Goal: Task Accomplishment & Management: Complete application form

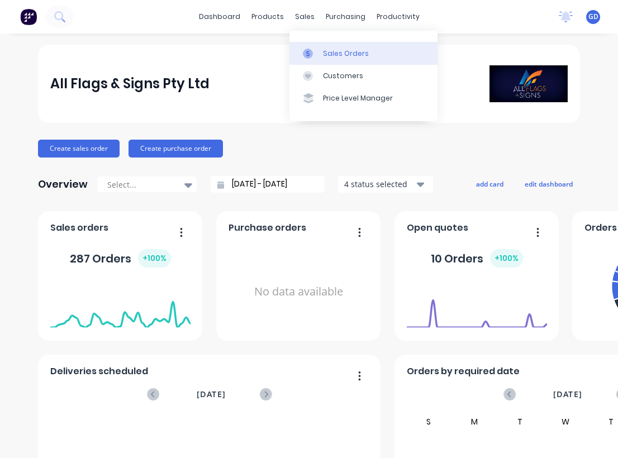
click at [332, 53] on div "Sales Orders" at bounding box center [346, 54] width 46 height 10
click at [331, 52] on div "Sales Orders" at bounding box center [346, 54] width 46 height 10
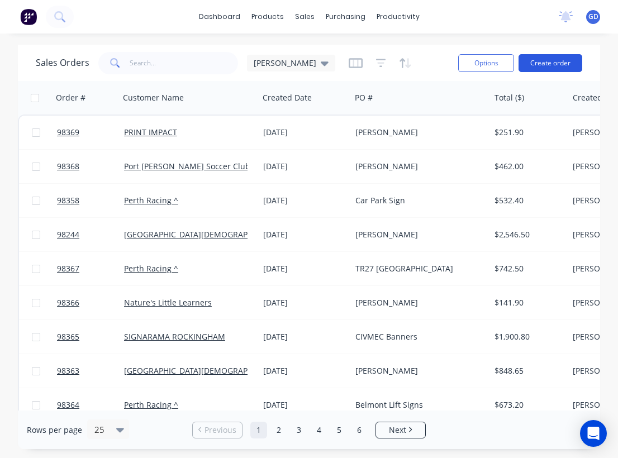
click at [543, 70] on button "Create order" at bounding box center [550, 63] width 64 height 18
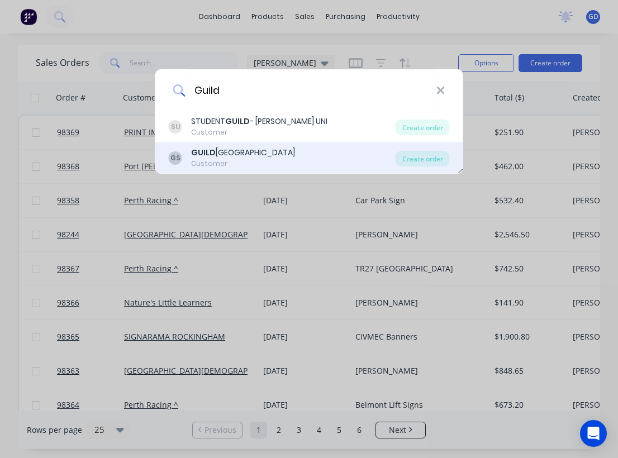
type input "Guild"
click at [236, 155] on div "[GEOGRAPHIC_DATA]" at bounding box center [243, 153] width 104 height 12
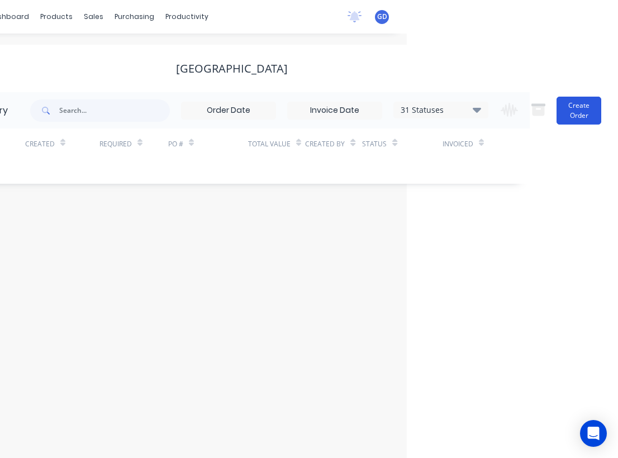
scroll to position [0, 211]
click at [579, 110] on button "Create Order" at bounding box center [578, 111] width 45 height 28
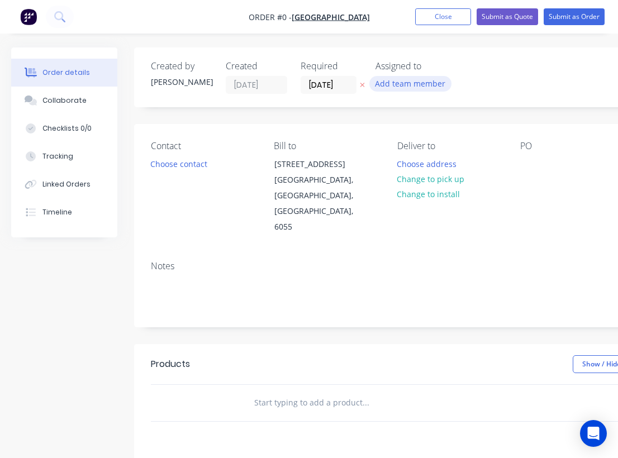
click at [399, 80] on button "Add team member" at bounding box center [410, 83] width 82 height 15
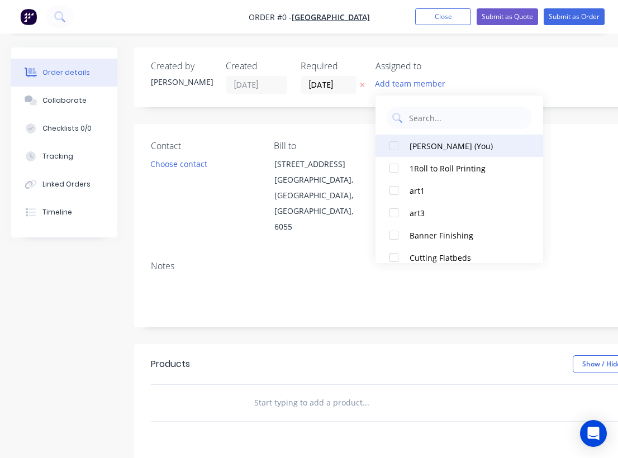
click at [393, 146] on div at bounding box center [394, 146] width 22 height 22
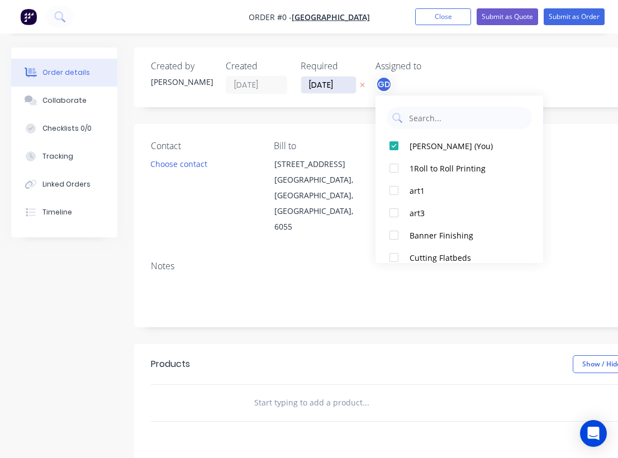
click at [318, 83] on div "Order details Collaborate Checklists 0/0 Tracking Linked Orders Timeline Order …" at bounding box center [388, 376] width 777 height 659
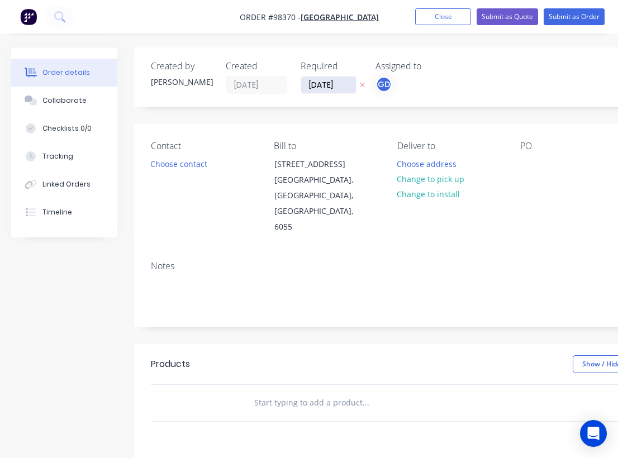
click at [329, 83] on input "[DATE]" at bounding box center [328, 85] width 55 height 17
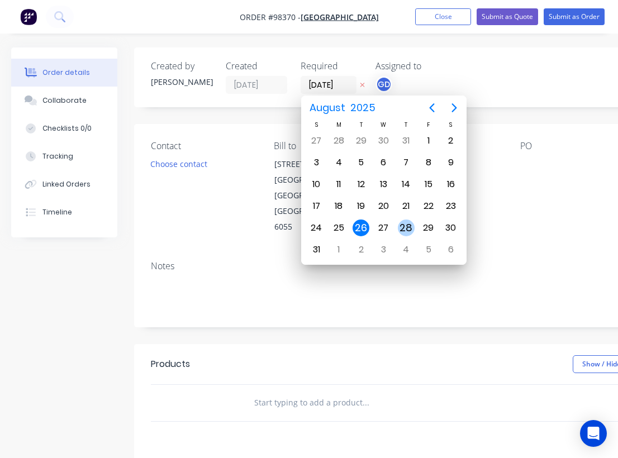
click at [407, 230] on div "28" at bounding box center [406, 228] width 17 height 17
type input "[DATE]"
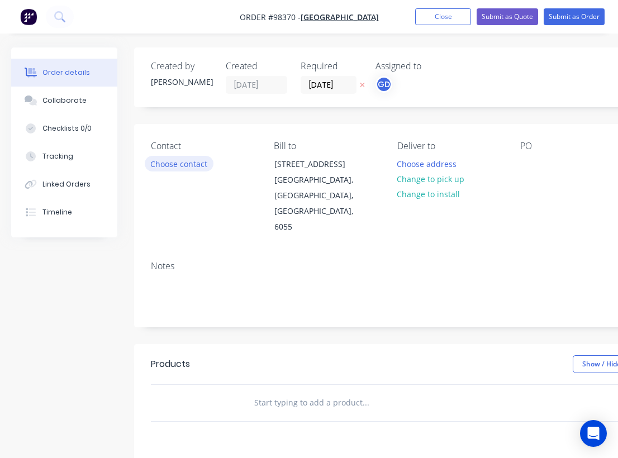
click at [163, 167] on button "Choose contact" at bounding box center [179, 163] width 69 height 15
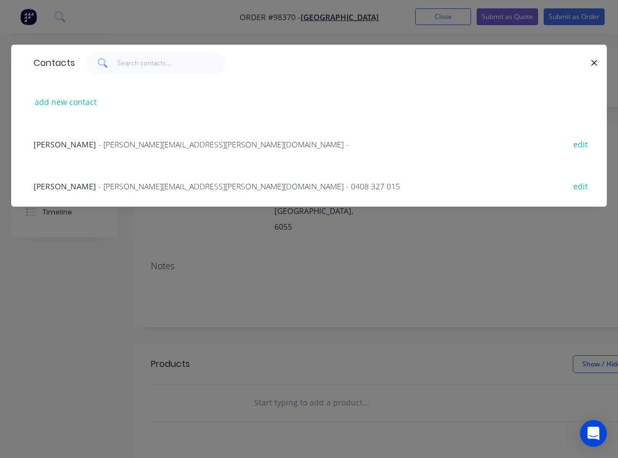
click at [59, 189] on span "[PERSON_NAME]" at bounding box center [65, 186] width 63 height 11
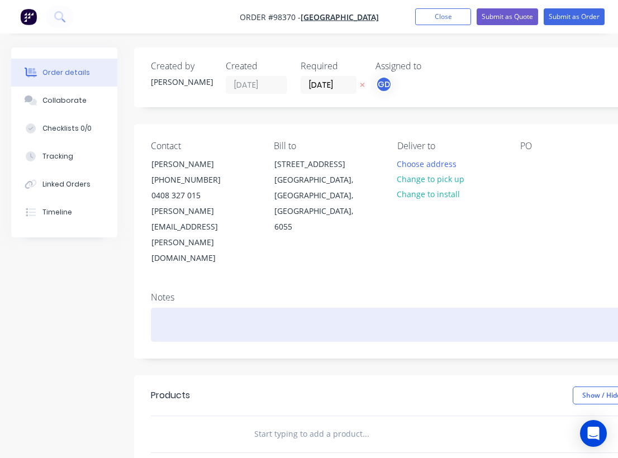
click at [169, 308] on div at bounding box center [450, 325] width 598 height 34
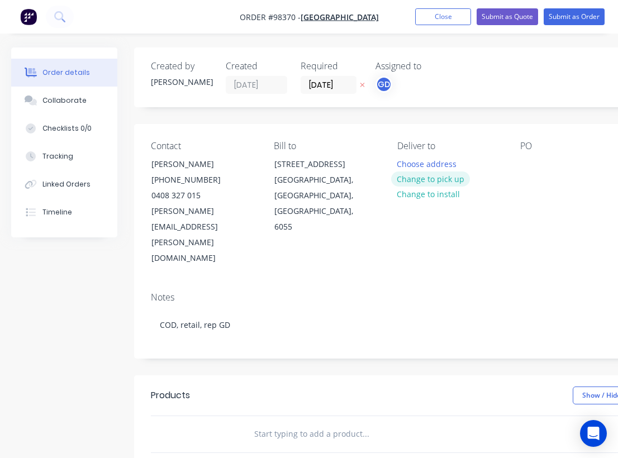
click at [426, 174] on button "Change to pick up" at bounding box center [430, 179] width 79 height 15
click at [515, 166] on div "Contact [PERSON_NAME] [PHONE_NUMBER] [PERSON_NAME][EMAIL_ADDRESS][PERSON_NAME][…" at bounding box center [449, 203] width 631 height 159
click at [525, 165] on div at bounding box center [529, 164] width 18 height 16
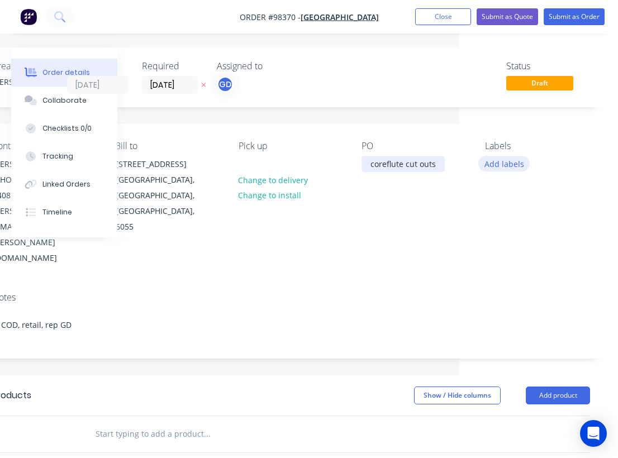
scroll to position [0, 159]
click at [508, 160] on button "Add labels" at bounding box center [503, 163] width 51 height 15
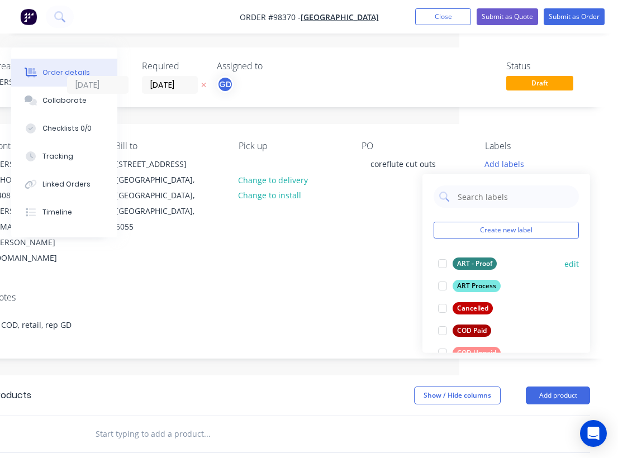
click at [475, 267] on div "ART - Proof" at bounding box center [475, 264] width 44 height 12
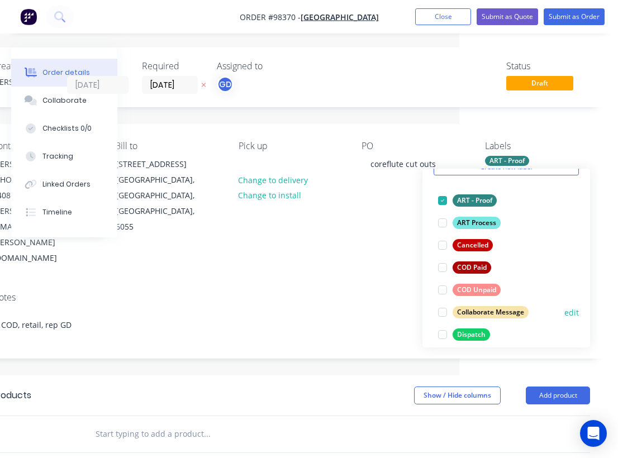
scroll to position [74, 0]
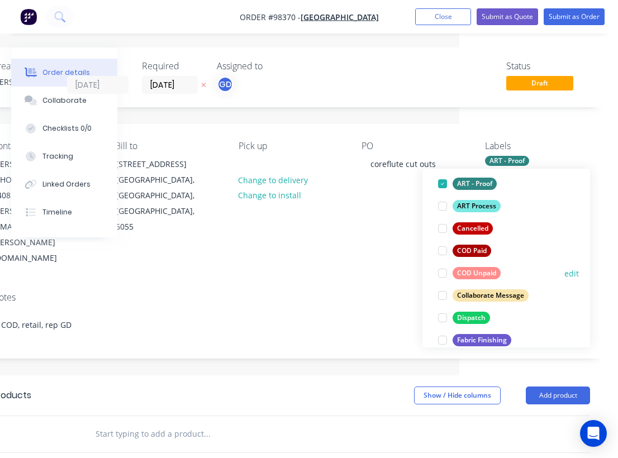
click at [482, 273] on div "COD Unpaid" at bounding box center [477, 273] width 48 height 12
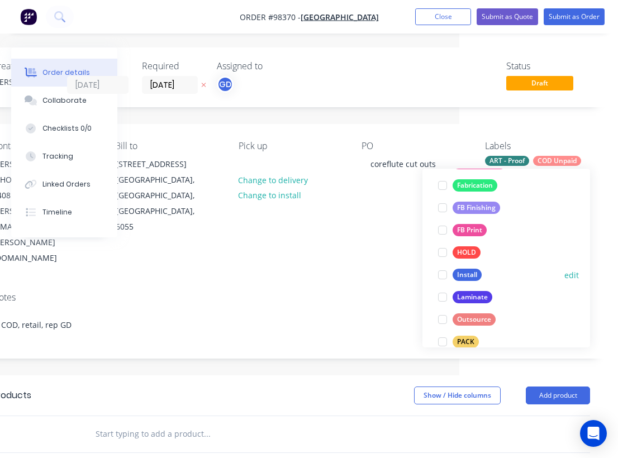
scroll to position [274, 0]
click at [471, 201] on div "FB Finishing" at bounding box center [476, 207] width 47 height 12
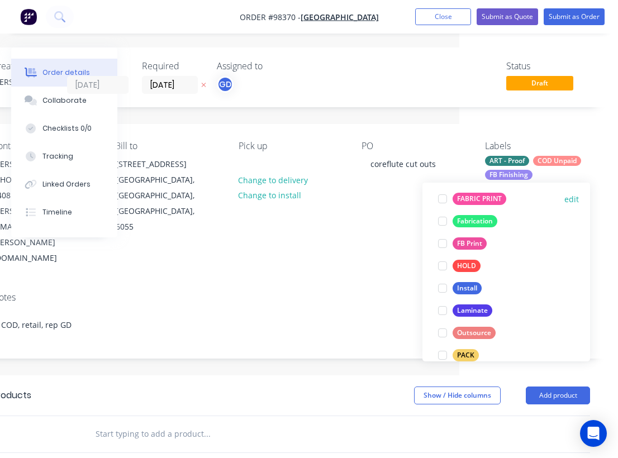
click at [478, 197] on div "FABRIC PRINT" at bounding box center [480, 199] width 54 height 12
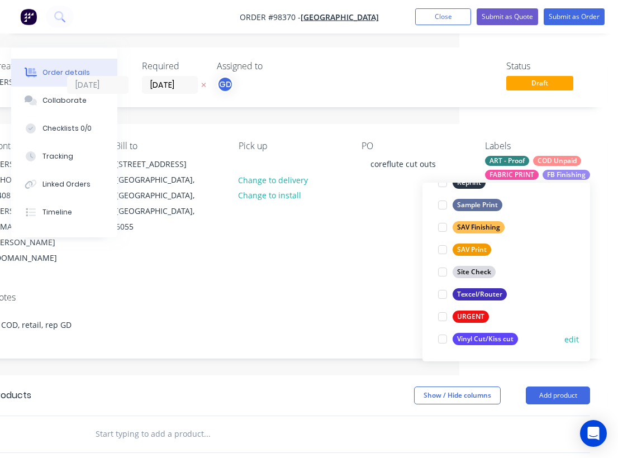
scroll to position [536, 0]
click at [483, 297] on div "Texcel/Router" at bounding box center [480, 294] width 54 height 12
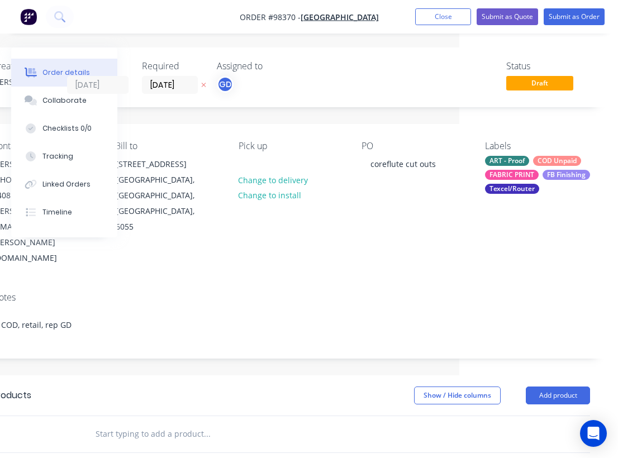
click at [239, 292] on div "Notes" at bounding box center [291, 297] width 598 height 11
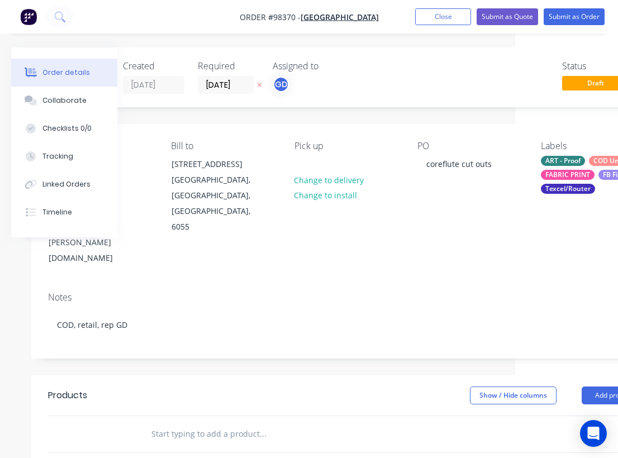
scroll to position [0, 94]
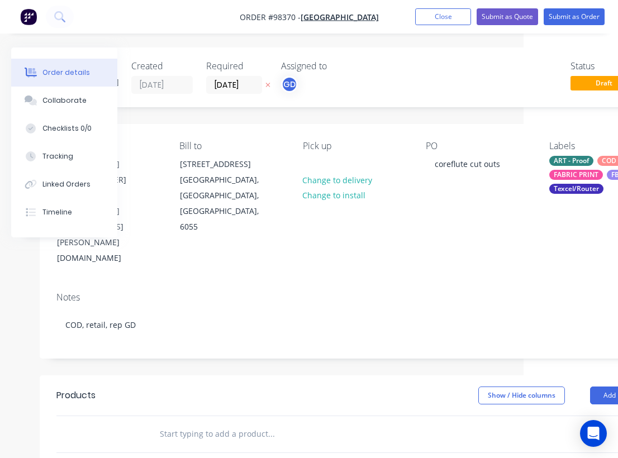
click at [199, 423] on input "text" at bounding box center [270, 434] width 223 height 22
paste input "Print and cut to shape 5mm coreflute The Year signs would be: Qty 4 $300+GST (1…"
type input "Print and cut to shape 5mm coreflute The Year signs would be: Qty 4 $300+GST (1…"
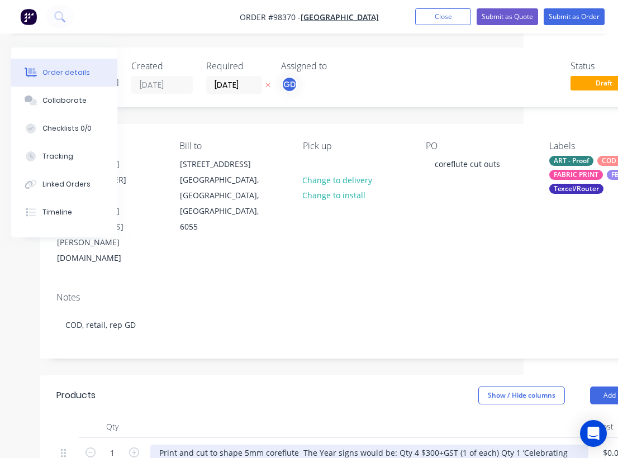
click at [490, 445] on div "Print and cut to shape 5mm coreflute The Year signs would be: Qty 4 $300+GST (1…" at bounding box center [369, 459] width 438 height 28
click at [326, 445] on div "Print and cut to shape 5mm coreflute The Year signs would be: Qty 4 $300+GST (1…" at bounding box center [329, 459] width 358 height 28
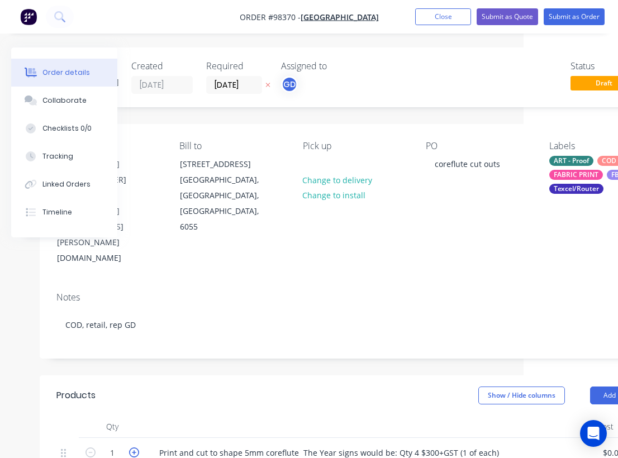
click at [135, 448] on icon "button" at bounding box center [134, 453] width 10 height 10
type input "5"
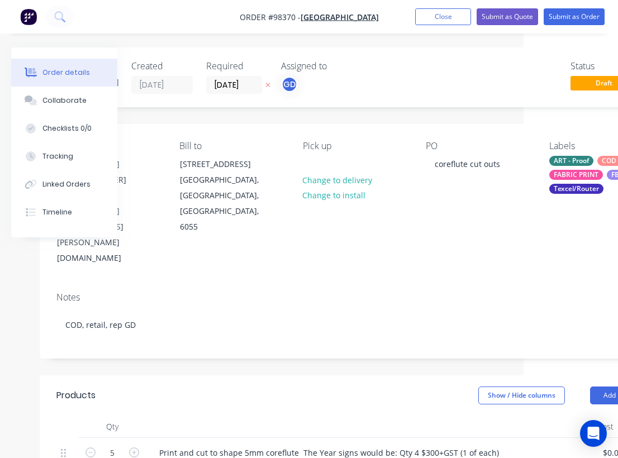
click at [202, 375] on header "Products Show / Hide columns Add product" at bounding box center [355, 395] width 631 height 40
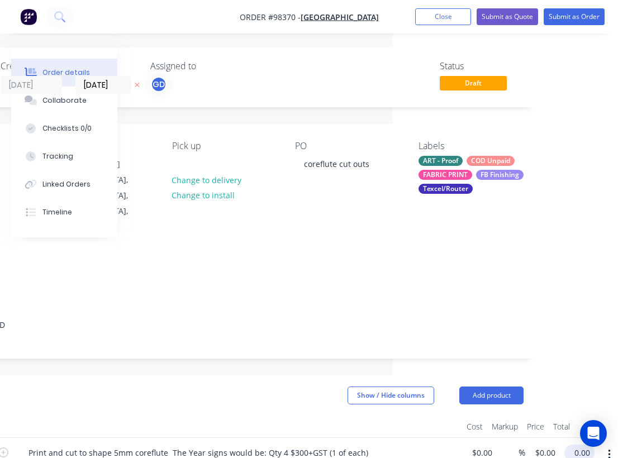
click at [576, 445] on input "0.00" at bounding box center [582, 453] width 26 height 16
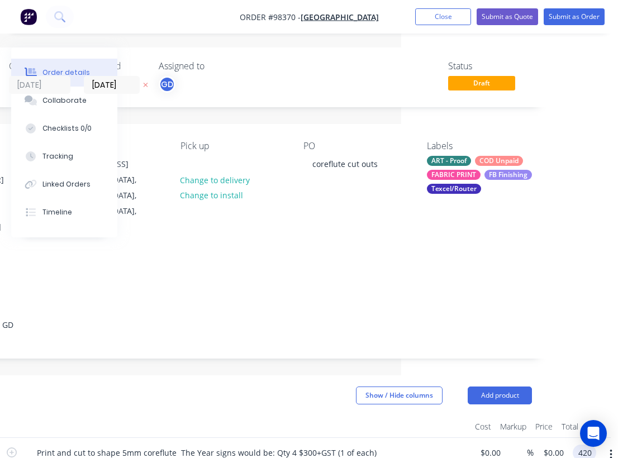
type input "420"
type input "$84.00"
type input "$420.00"
click at [307, 416] on div at bounding box center [246, 427] width 447 height 22
drag, startPoint x: 213, startPoint y: 15, endPoint x: 274, endPoint y: 18, distance: 61.5
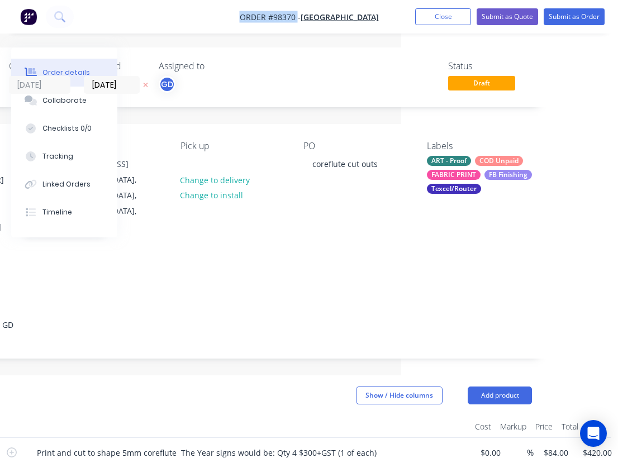
click at [274, 18] on nav "Order #98370 - [GEOGRAPHIC_DATA] Add product Close Submit as Quote Submit as Or…" at bounding box center [309, 17] width 618 height 34
copy span "Order #98370"
click at [439, 17] on button "Close" at bounding box center [443, 16] width 56 height 17
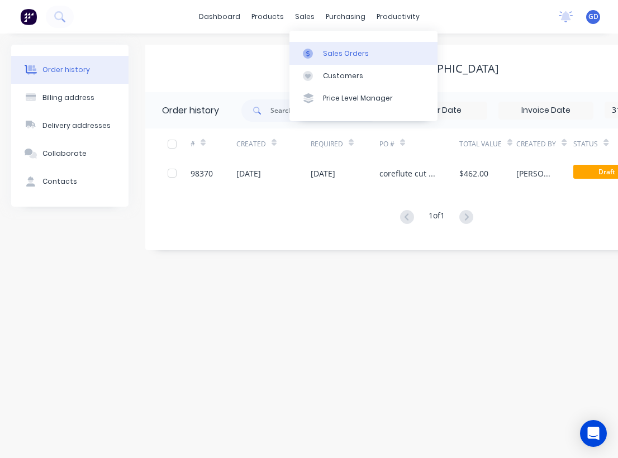
click at [321, 57] on link "Sales Orders" at bounding box center [363, 53] width 148 height 22
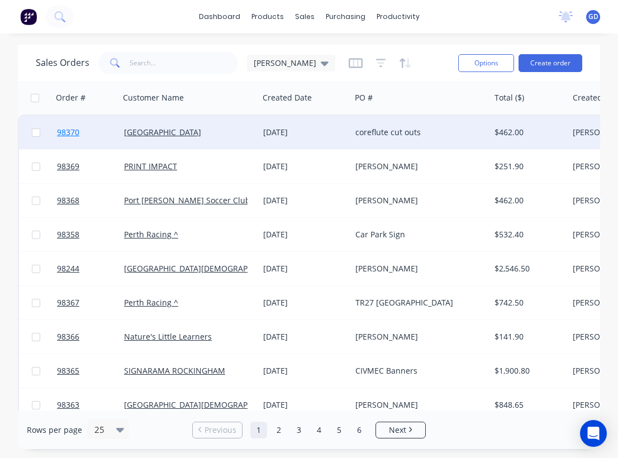
click at [72, 133] on span "98370" at bounding box center [68, 132] width 22 height 11
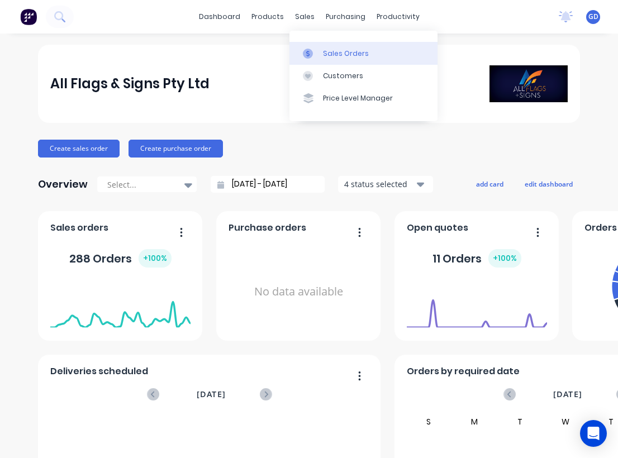
click at [337, 52] on div "Sales Orders" at bounding box center [346, 54] width 46 height 10
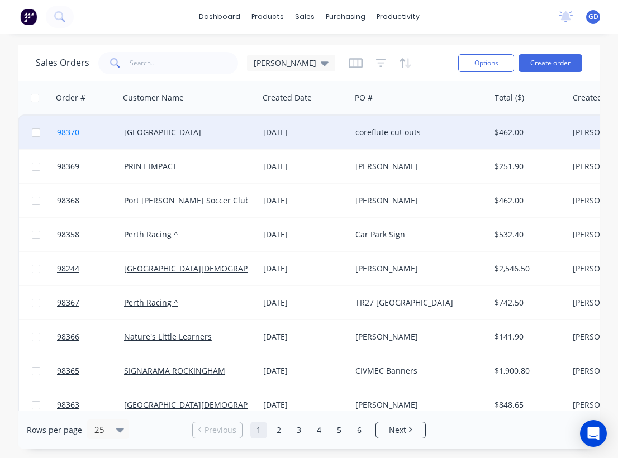
click at [72, 134] on span "98370" at bounding box center [68, 132] width 22 height 11
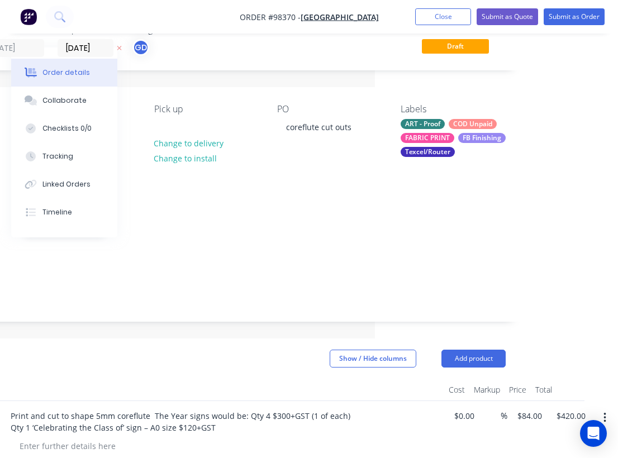
scroll to position [37, 243]
click at [468, 350] on button "Add product" at bounding box center [473, 359] width 64 height 18
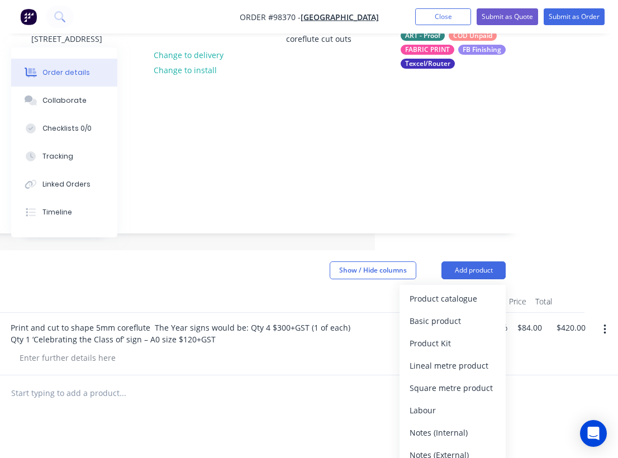
scroll to position [127, 243]
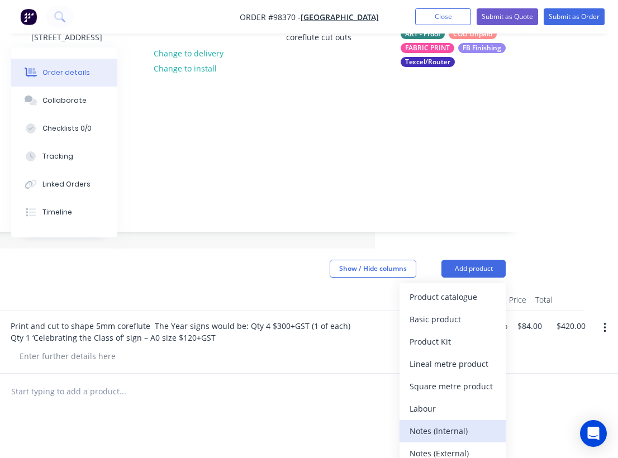
click at [454, 423] on div "Notes (Internal)" at bounding box center [453, 431] width 86 height 16
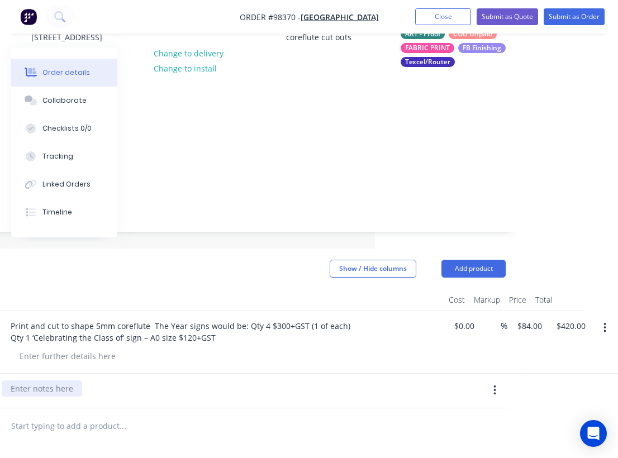
click at [73, 380] on div at bounding box center [42, 388] width 80 height 16
paste div
click at [224, 380] on div "MUST be ready 12pm Friday 29th August" at bounding box center [221, 388] width 438 height 16
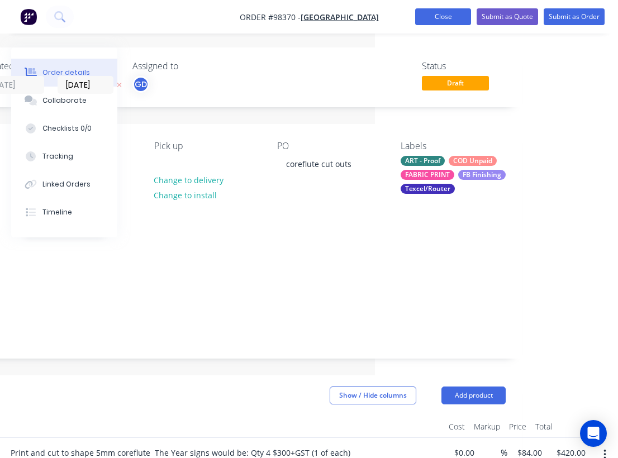
click at [437, 20] on button "Close" at bounding box center [443, 16] width 56 height 17
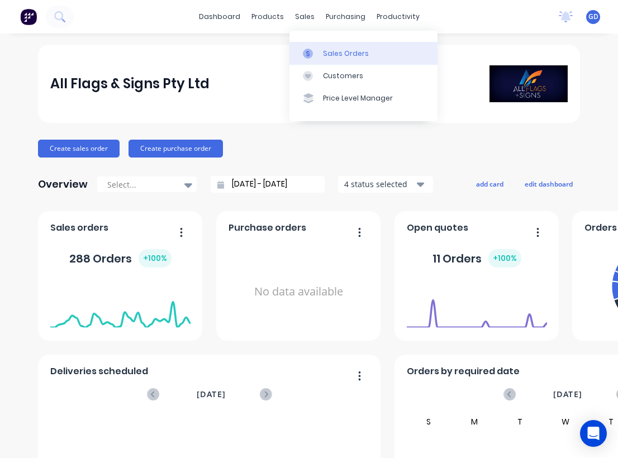
click at [332, 51] on div "Sales Orders" at bounding box center [346, 54] width 46 height 10
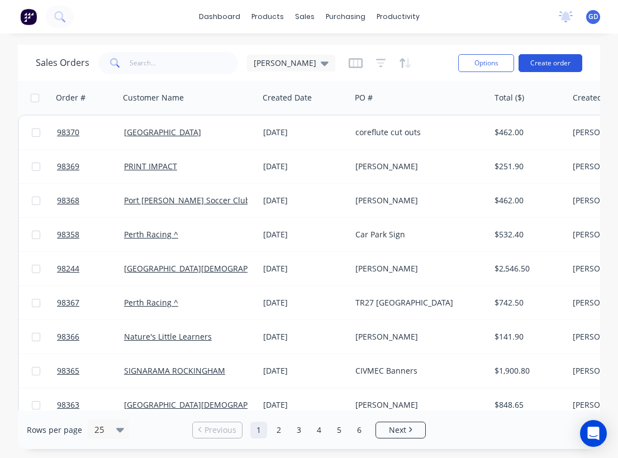
click at [543, 66] on button "Create order" at bounding box center [550, 63] width 64 height 18
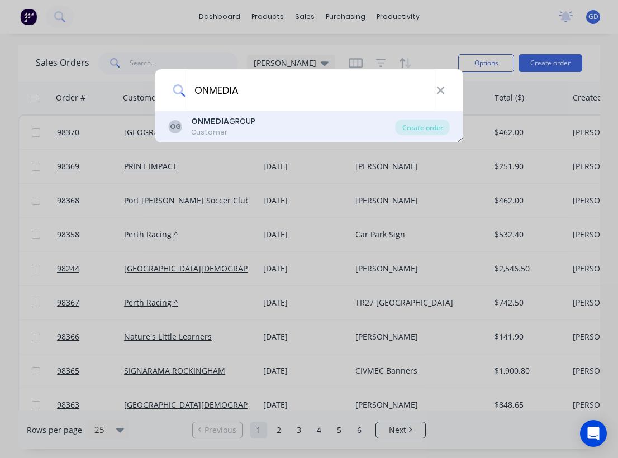
type input "ONMEDIA"
click at [237, 120] on div "ONMEDIA GROUP" at bounding box center [223, 122] width 64 height 12
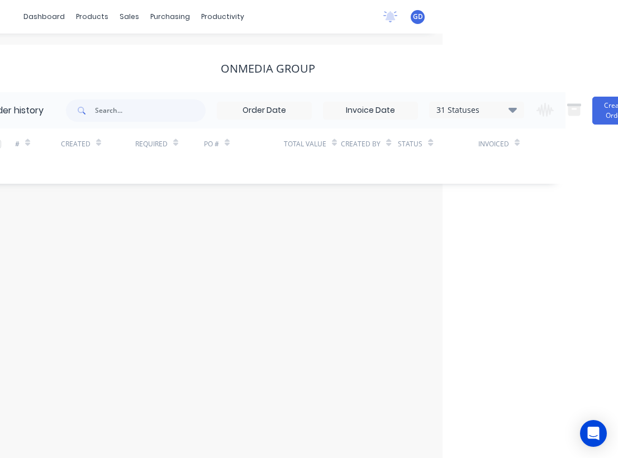
scroll to position [0, 183]
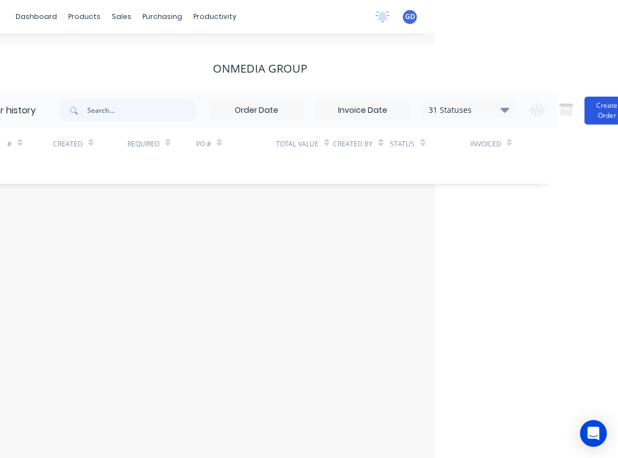
click at [598, 105] on button "Create Order" at bounding box center [606, 111] width 45 height 28
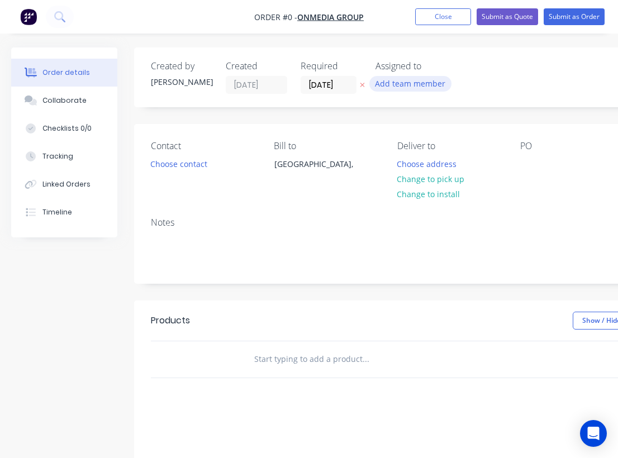
click at [394, 83] on button "Add team member" at bounding box center [410, 83] width 82 height 15
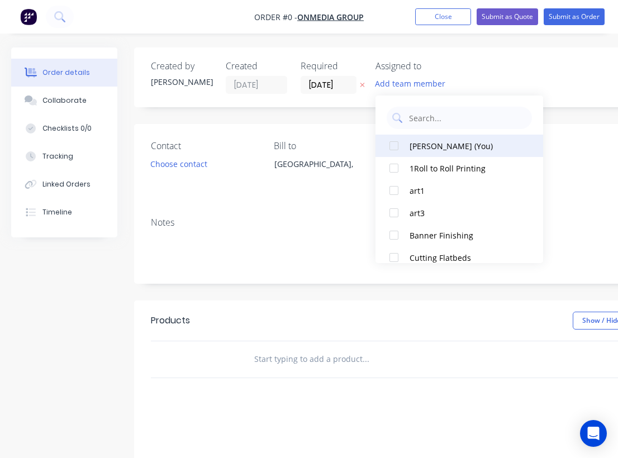
click at [396, 145] on div at bounding box center [394, 146] width 22 height 22
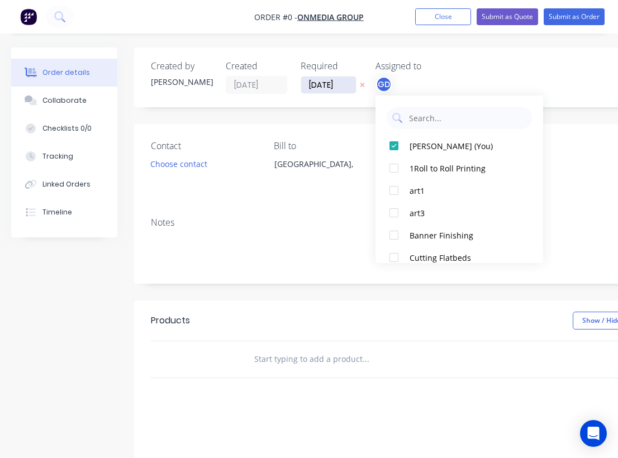
click at [326, 82] on div "Order details Collaborate Checklists 0/0 Tracking Linked Orders Timeline Order …" at bounding box center [388, 355] width 777 height 616
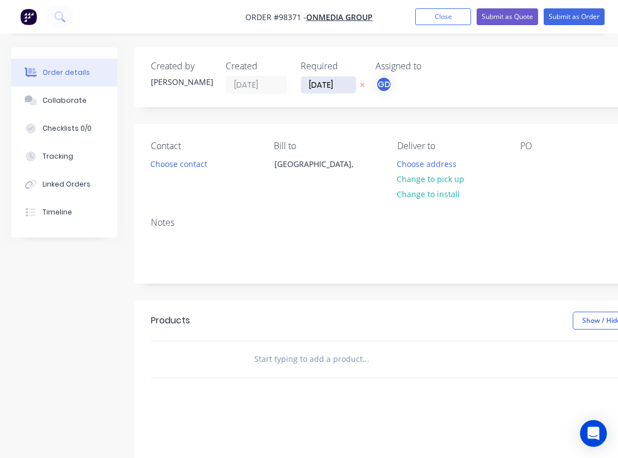
click at [323, 83] on input "[DATE]" at bounding box center [328, 85] width 55 height 17
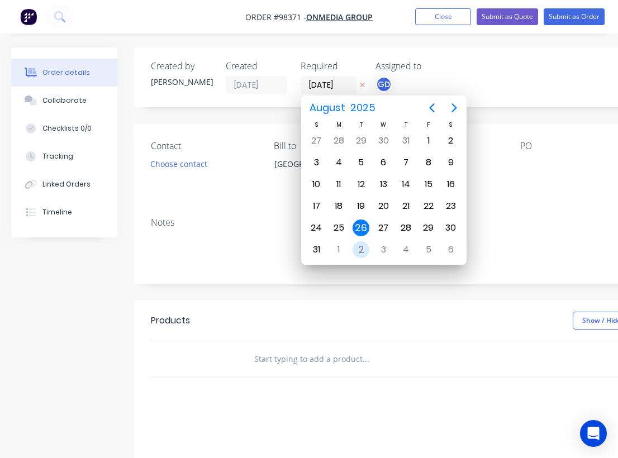
click at [359, 249] on div "2" at bounding box center [361, 249] width 17 height 17
type input "02/09/25"
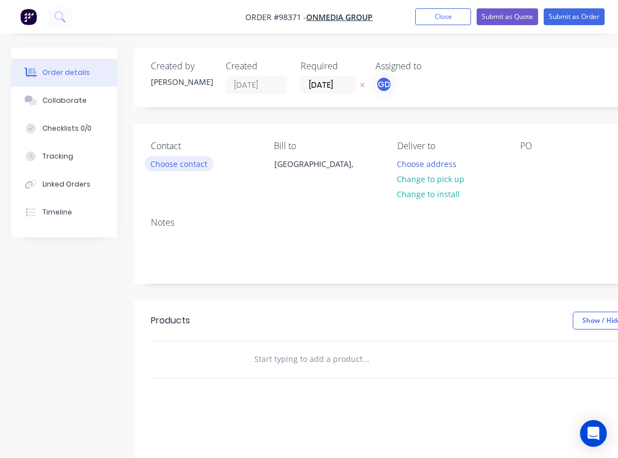
click at [190, 168] on button "Choose contact" at bounding box center [179, 163] width 69 height 15
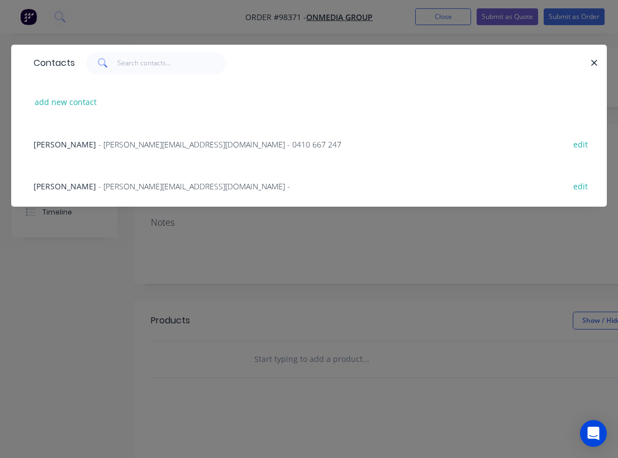
click at [71, 185] on span "Sharon Schmidt" at bounding box center [65, 186] width 63 height 11
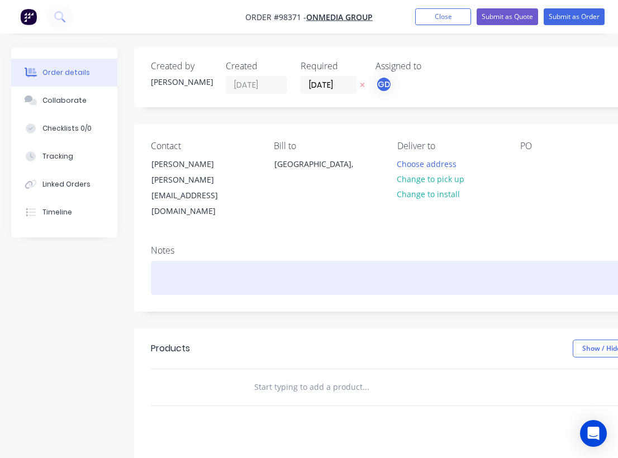
click at [164, 261] on div at bounding box center [450, 278] width 598 height 34
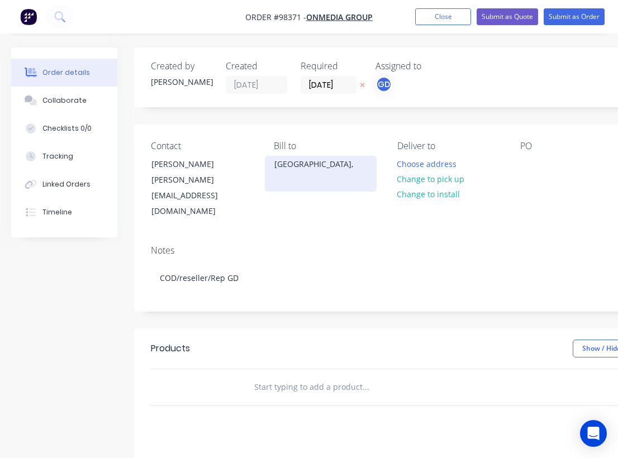
click at [306, 190] on div "Australia," at bounding box center [321, 174] width 112 height 36
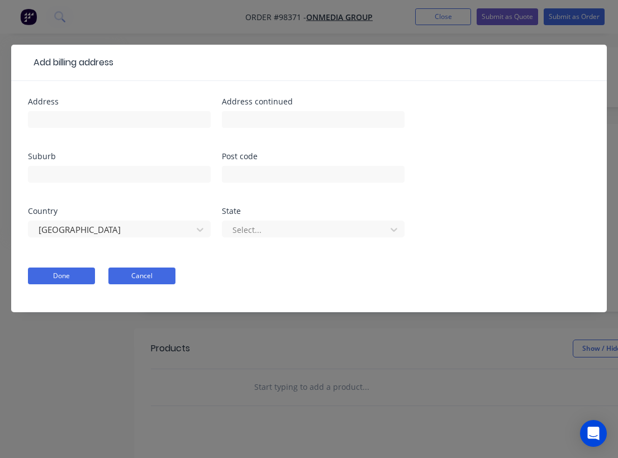
click at [135, 275] on button "Cancel" at bounding box center [141, 276] width 67 height 17
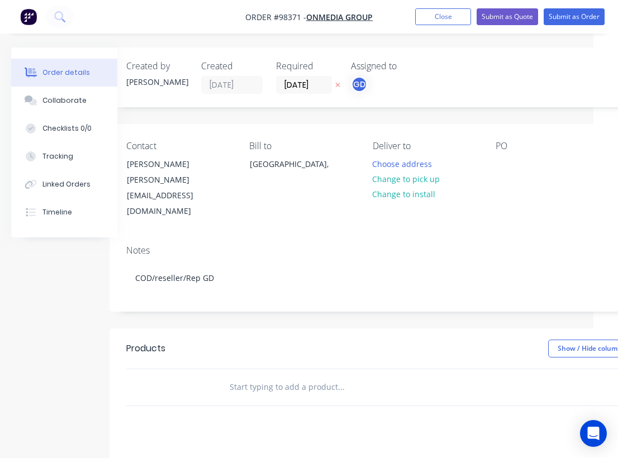
scroll to position [0, 35]
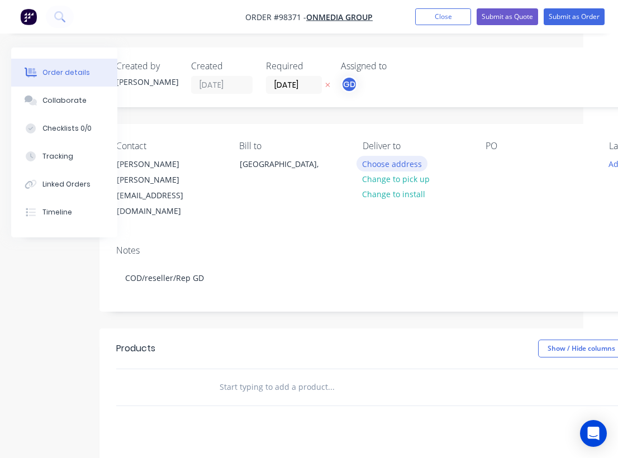
click at [389, 166] on button "Choose address" at bounding box center [392, 163] width 72 height 15
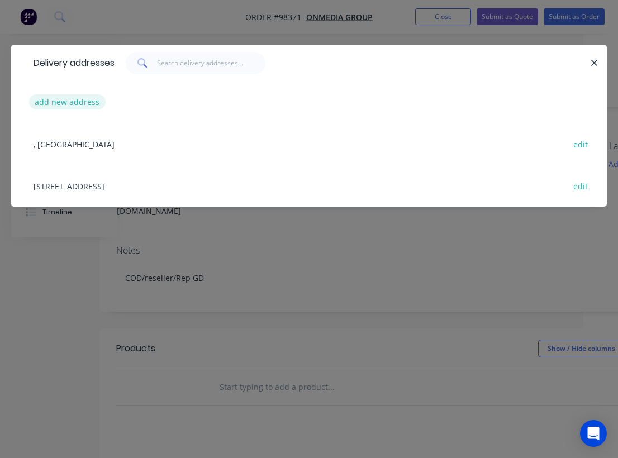
click at [76, 103] on button "add new address" at bounding box center [67, 101] width 77 height 15
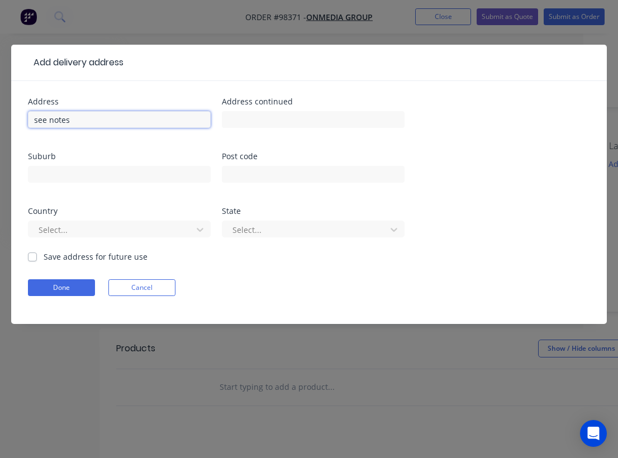
type input "see notes"
click at [44, 256] on label "Save address for future use" at bounding box center [96, 257] width 104 height 12
click at [33, 256] on input "Save address for future use" at bounding box center [32, 256] width 9 height 11
checkbox input "true"
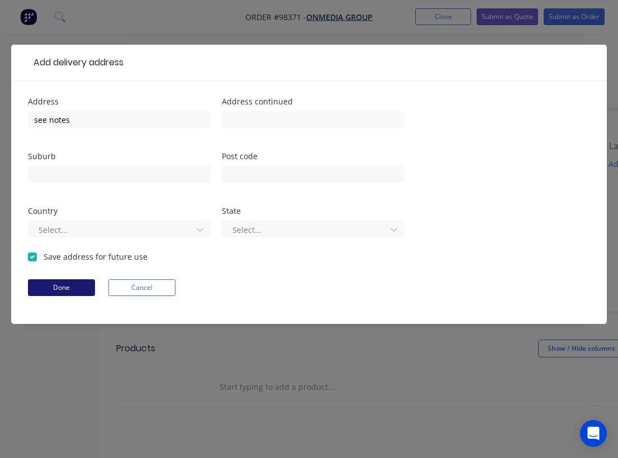
click at [57, 288] on button "Done" at bounding box center [61, 287] width 67 height 17
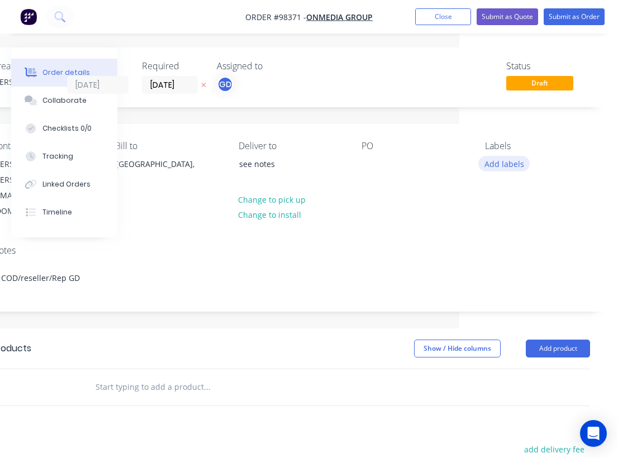
scroll to position [0, 159]
click at [494, 161] on button "Add labels" at bounding box center [503, 163] width 51 height 15
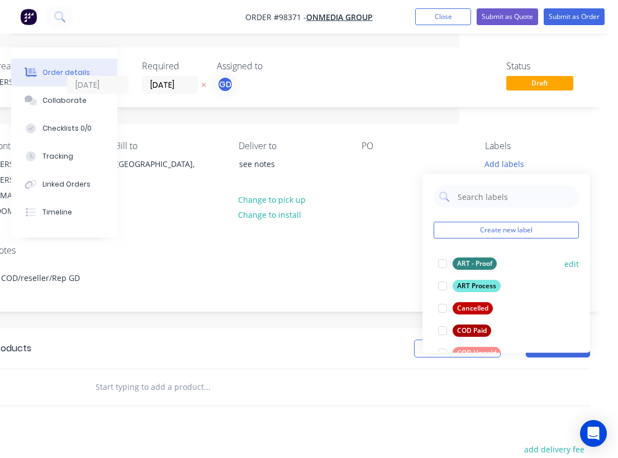
click at [478, 263] on div "ART - Proof" at bounding box center [475, 264] width 44 height 12
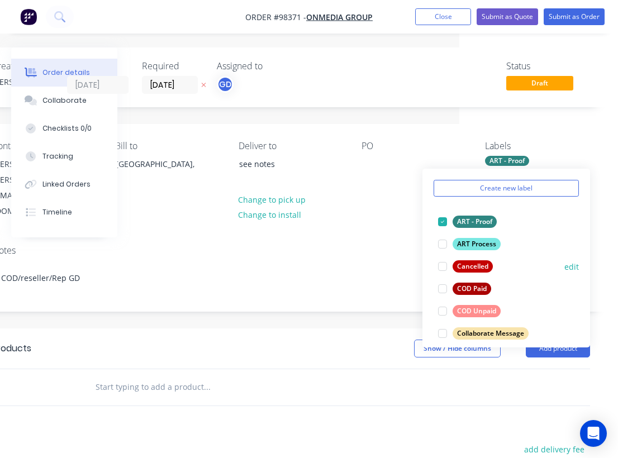
scroll to position [58, 0]
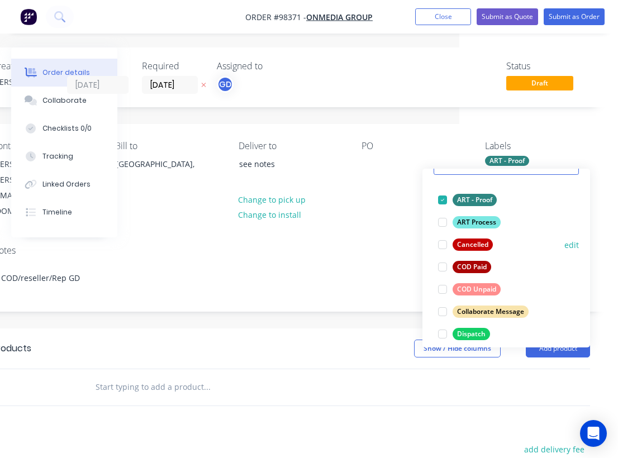
click at [485, 300] on div "COD Unpaid edit" at bounding box center [506, 289] width 145 height 22
click at [487, 290] on div "COD Unpaid" at bounding box center [477, 289] width 48 height 12
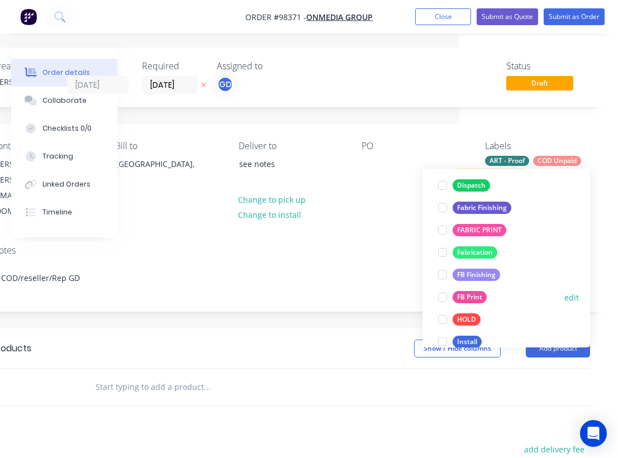
click at [487, 290] on button "FB Print" at bounding box center [463, 297] width 58 height 16
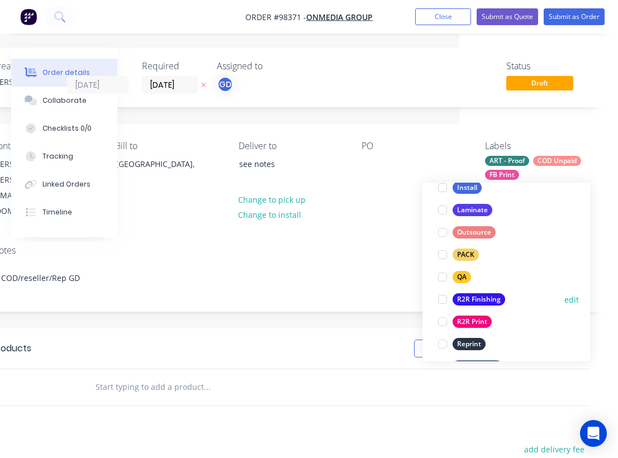
scroll to position [375, 0]
click at [482, 302] on div "R2R Finishing" at bounding box center [479, 299] width 53 height 12
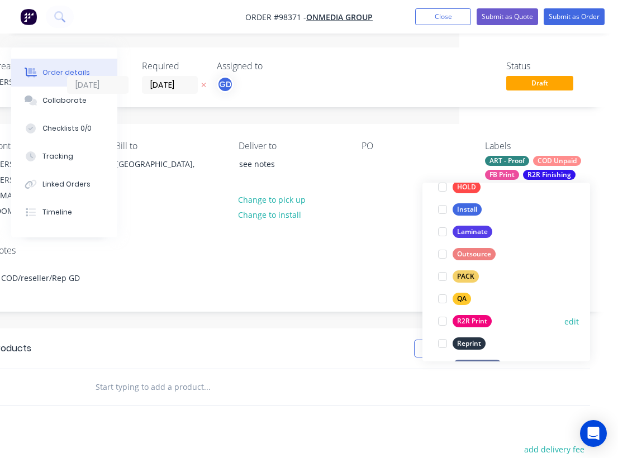
click at [478, 320] on div "R2R Print" at bounding box center [472, 321] width 39 height 12
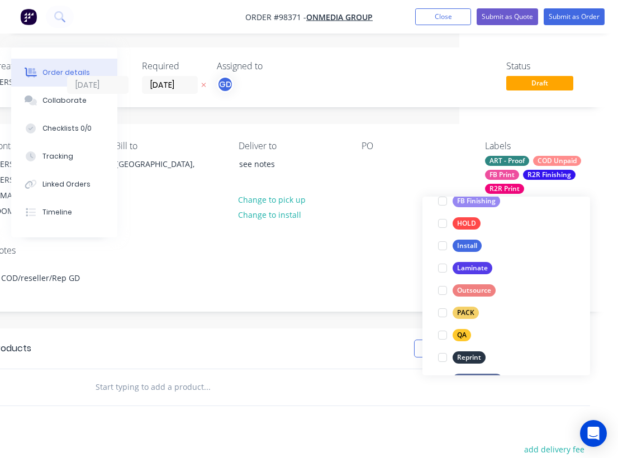
click at [380, 236] on div "Notes COD/reseller/Rep GD" at bounding box center [290, 273] width 631 height 75
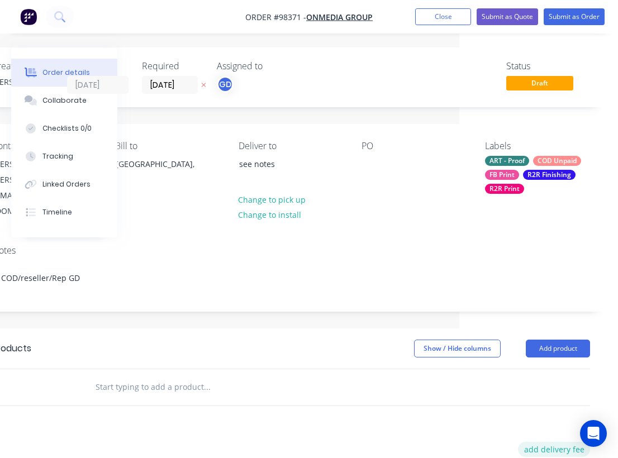
scroll to position [38, 159]
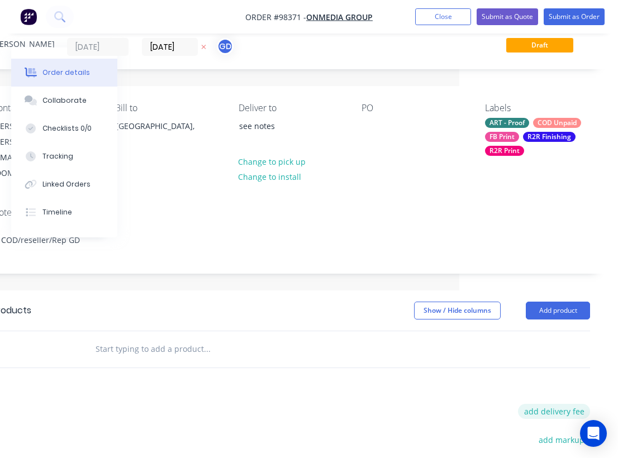
click at [565, 404] on button "add delivery fee" at bounding box center [554, 411] width 72 height 15
type input "75"
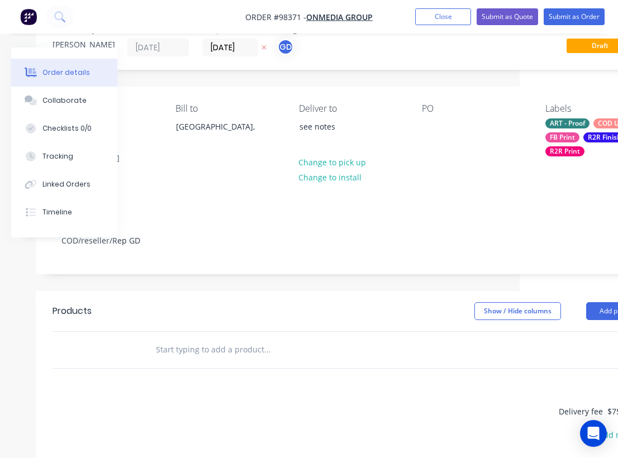
click at [185, 339] on input "text" at bounding box center [266, 350] width 223 height 22
paste input "Double sided black back banner Finishing: 6mm keder edging top and bottom Left …"
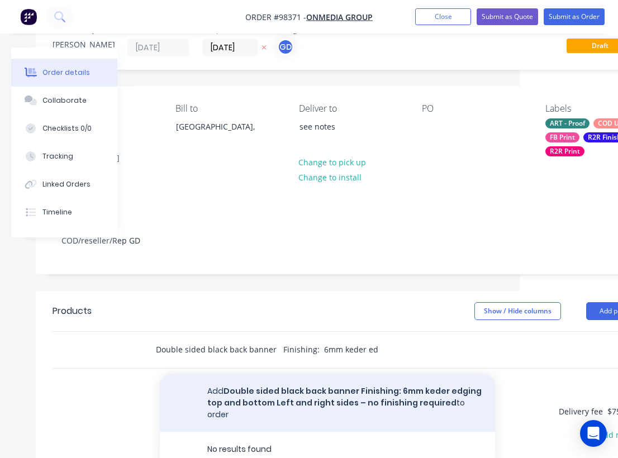
type input "Double sided black back banner Finishing: 6mm keder edging top and bottom Left …"
click at [298, 374] on button "Add Double sided black back banner Finishing: 6mm keder edging top and bottom L…" at bounding box center [327, 403] width 335 height 58
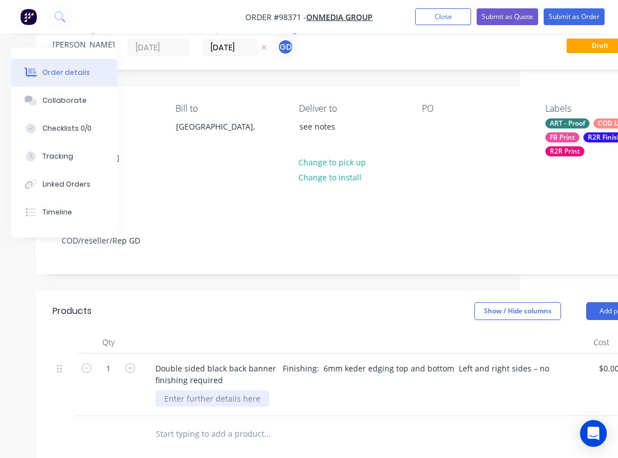
click at [203, 391] on div at bounding box center [212, 399] width 114 height 16
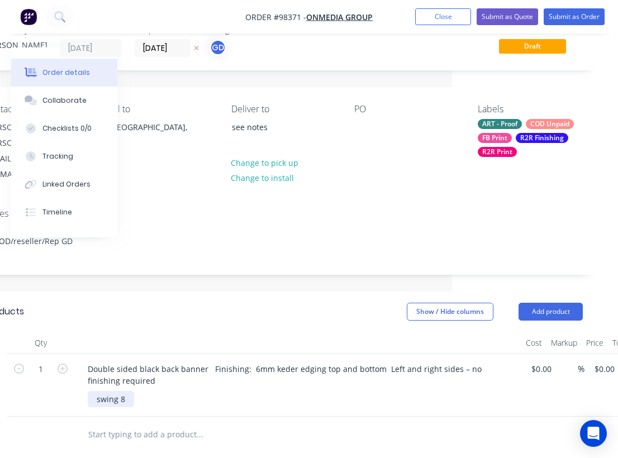
scroll to position [37, 164]
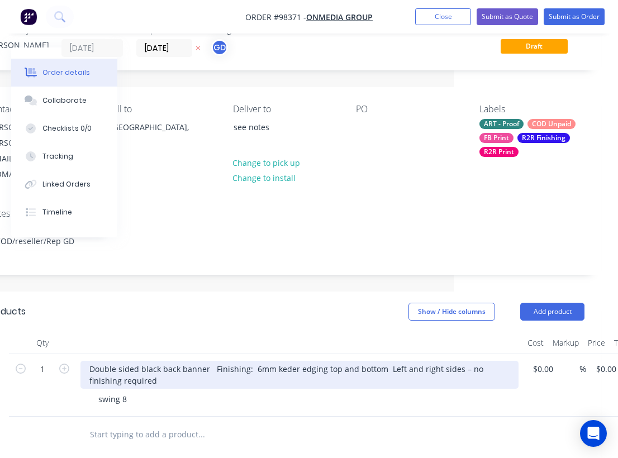
click at [135, 361] on div "Double sided black back banner Finishing: 6mm keder edging top and bottom Left …" at bounding box center [299, 375] width 438 height 28
paste div
click at [119, 361] on div "Double sided black back banner Finishing: 6mm keder edging top and bottom Left …" at bounding box center [299, 375] width 438 height 28
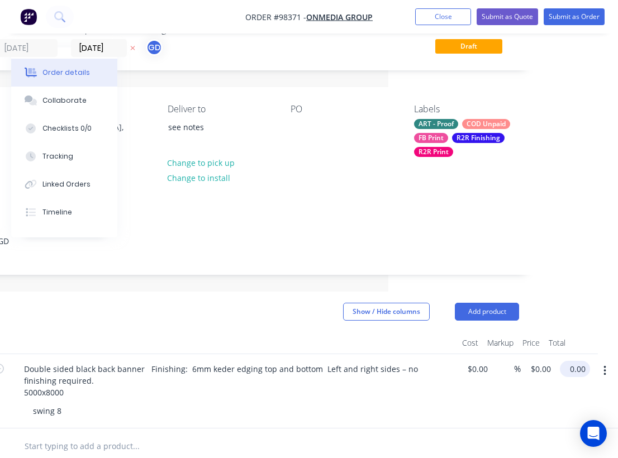
click at [575, 361] on input "0.00" at bounding box center [577, 369] width 26 height 16
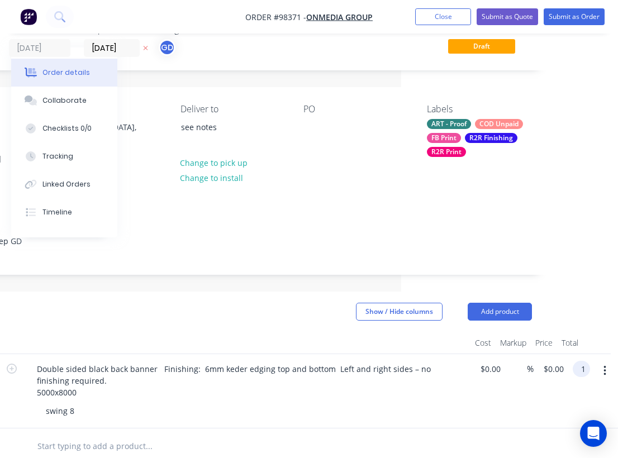
scroll to position [37, 217]
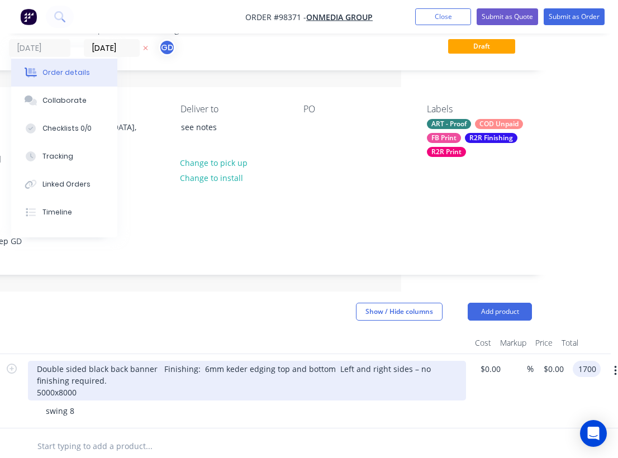
type input "1700"
type input "$1,700.00"
click at [423, 369] on div "Double sided black back banner Finishing: 6mm keder edging top and bottom Left …" at bounding box center [247, 381] width 438 height 40
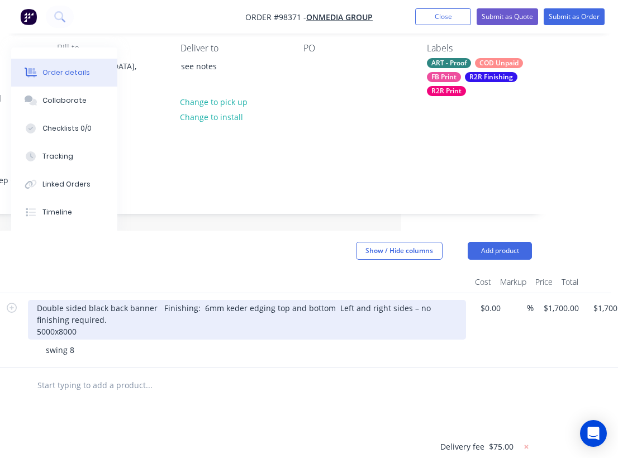
scroll to position [110, 217]
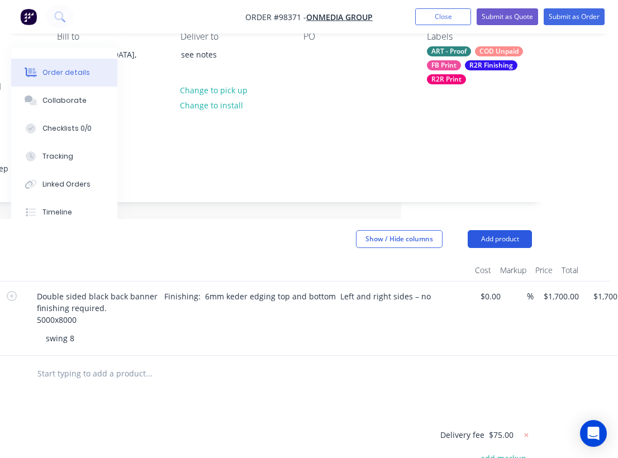
click at [513, 230] on button "Add product" at bounding box center [500, 239] width 64 height 18
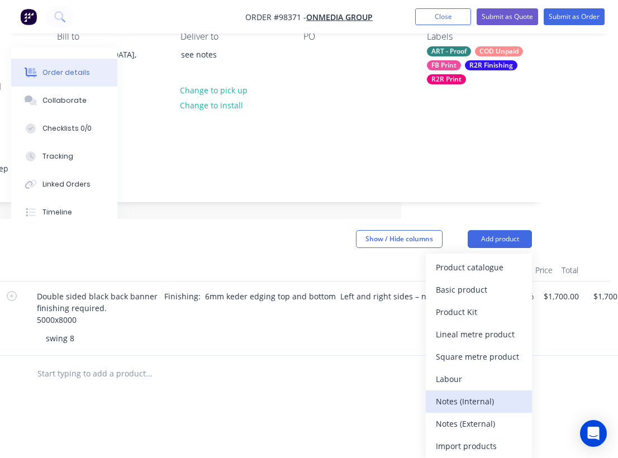
click at [478, 393] on div "Notes (Internal)" at bounding box center [479, 401] width 86 height 16
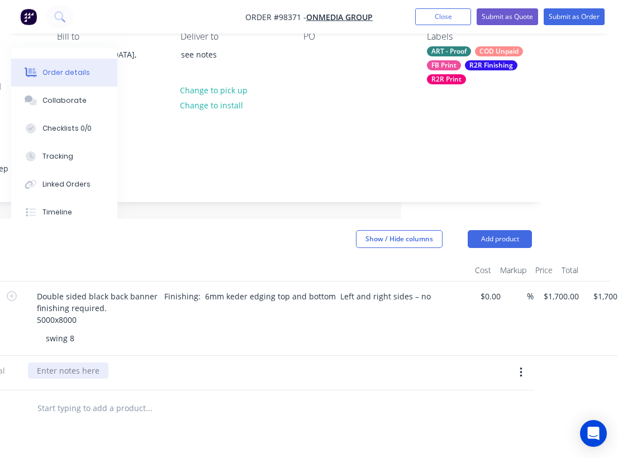
click at [87, 363] on div at bounding box center [68, 371] width 80 height 16
paste div
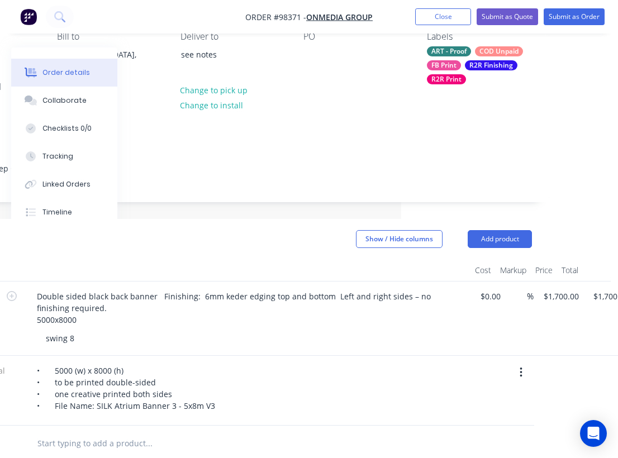
click at [297, 356] on div "• 5000 (w) x 8000 (h) • to be printed double-sided • one creative printed both …" at bounding box center [246, 391] width 447 height 70
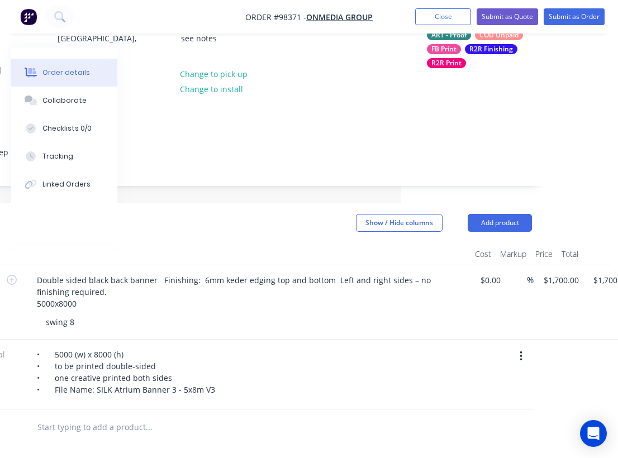
scroll to position [131, 217]
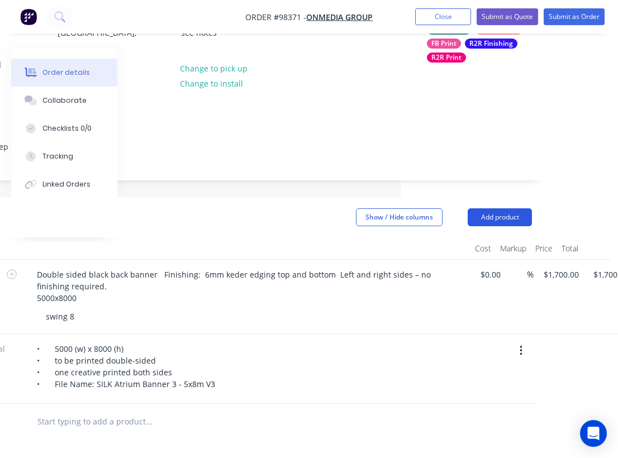
click at [491, 208] on button "Add product" at bounding box center [500, 217] width 64 height 18
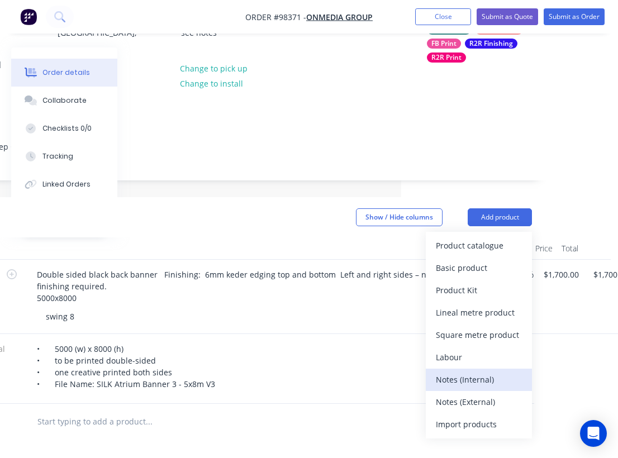
click at [477, 372] on div "Notes (Internal)" at bounding box center [479, 380] width 86 height 16
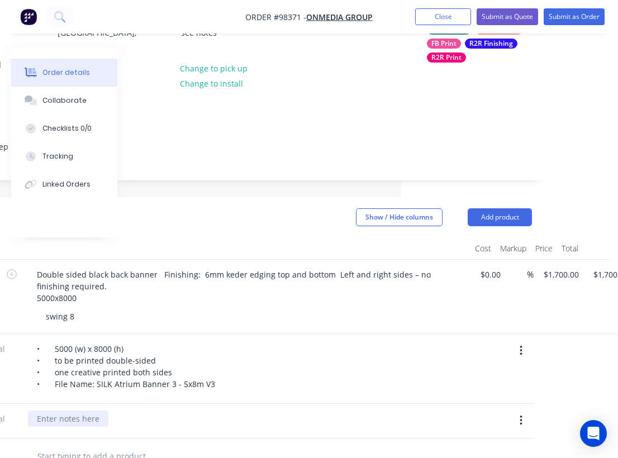
click at [98, 411] on div at bounding box center [68, 419] width 80 height 16
paste div
click at [321, 361] on div "• 5000 (w) x 8000 (h) • to be printed double-sided • one creative printed both …" at bounding box center [247, 366] width 438 height 51
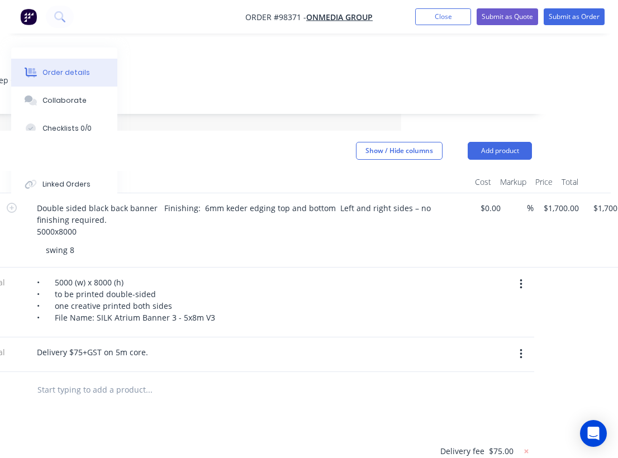
scroll to position [205, 217]
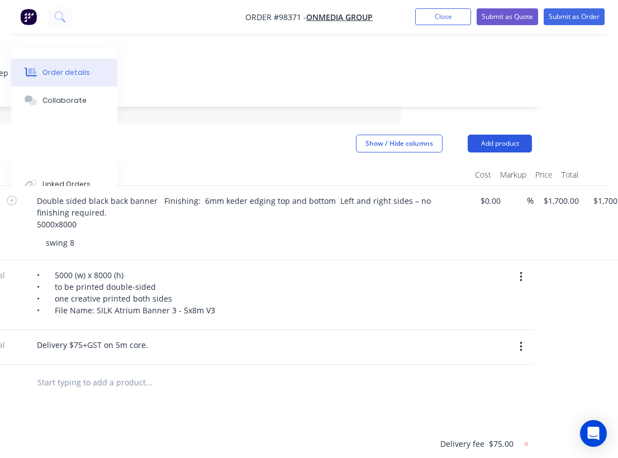
click at [506, 135] on button "Add product" at bounding box center [500, 144] width 64 height 18
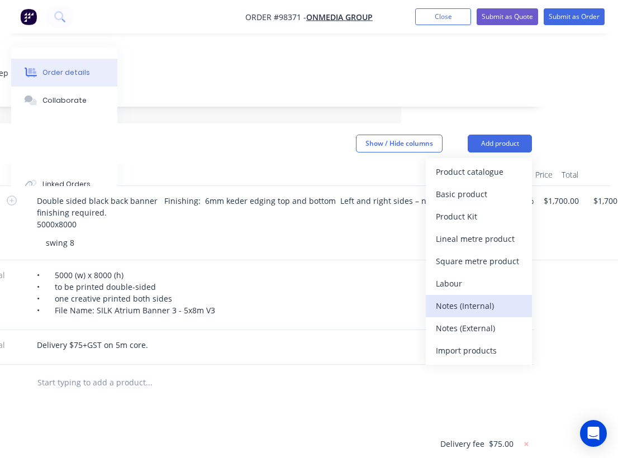
click at [481, 298] on div "Notes (Internal)" at bounding box center [479, 306] width 86 height 16
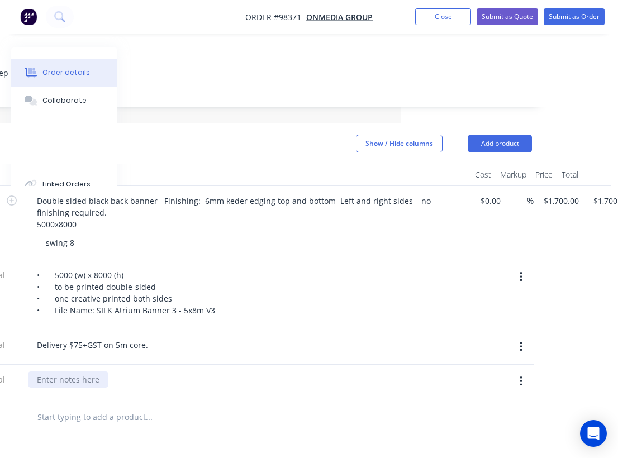
click at [88, 372] on div at bounding box center [68, 380] width 80 height 16
paste div
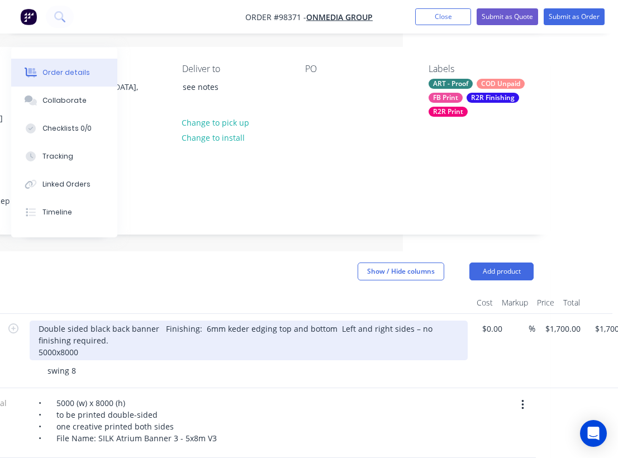
scroll to position [0, 215]
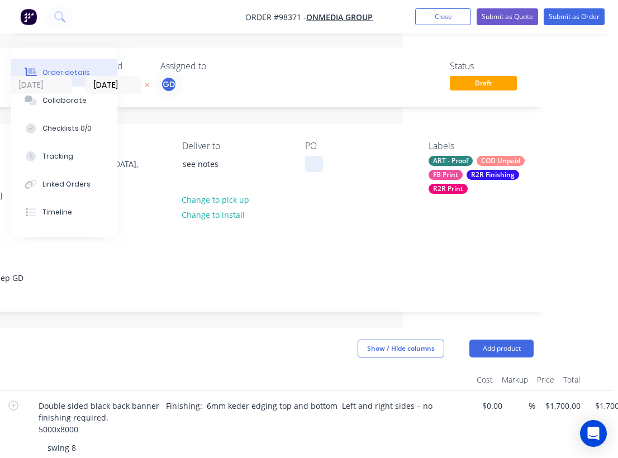
click at [308, 160] on div at bounding box center [314, 164] width 18 height 16
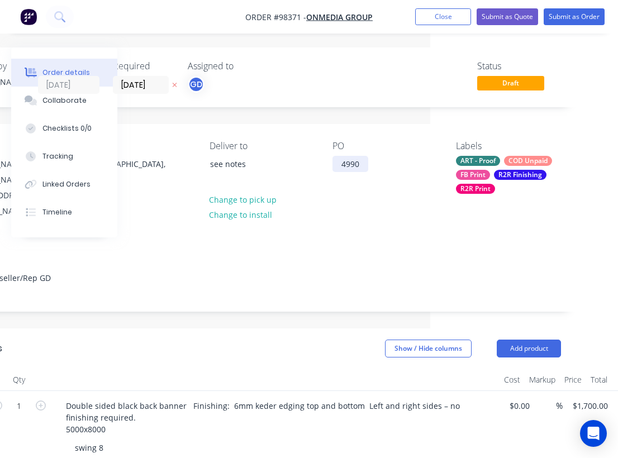
scroll to position [0, 187]
click at [340, 204] on div "Contact Sharon Schmidt sharon@onmediagroup.com.au Bill to Australia, Deliver to…" at bounding box center [262, 180] width 631 height 112
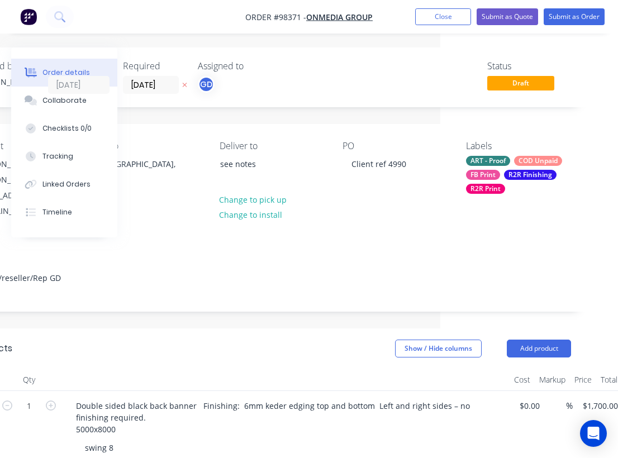
scroll to position [0, 135]
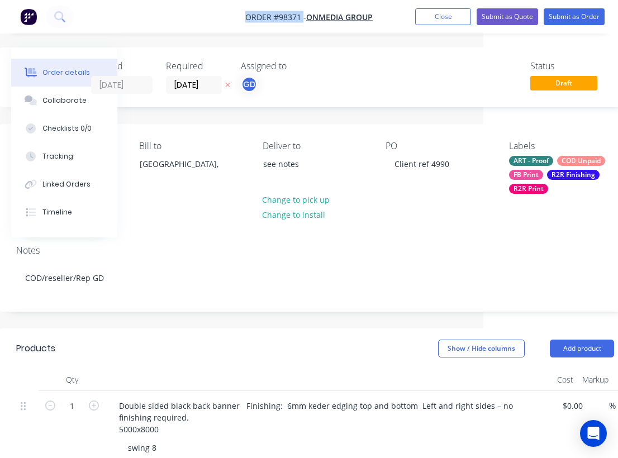
drag, startPoint x: 235, startPoint y: 15, endPoint x: 301, endPoint y: 15, distance: 65.9
click at [301, 15] on nav "Order #98371 - ONMEDIA GROUP Add product Close Submit as Quote Submit as Order" at bounding box center [309, 17] width 618 height 34
copy span "Order #98371"
click at [444, 16] on button "Close" at bounding box center [443, 16] width 56 height 17
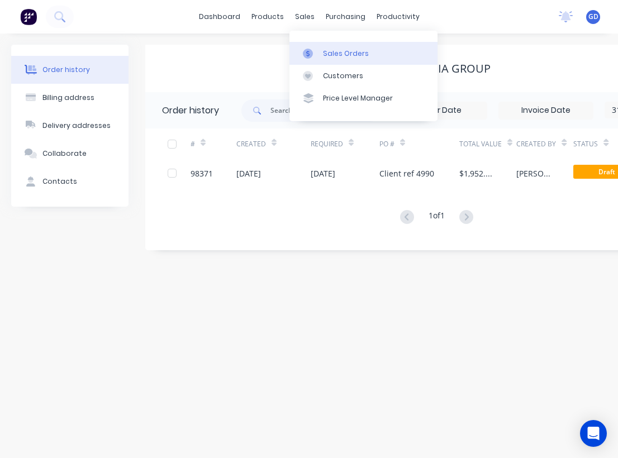
click at [335, 55] on div "Sales Orders" at bounding box center [346, 54] width 46 height 10
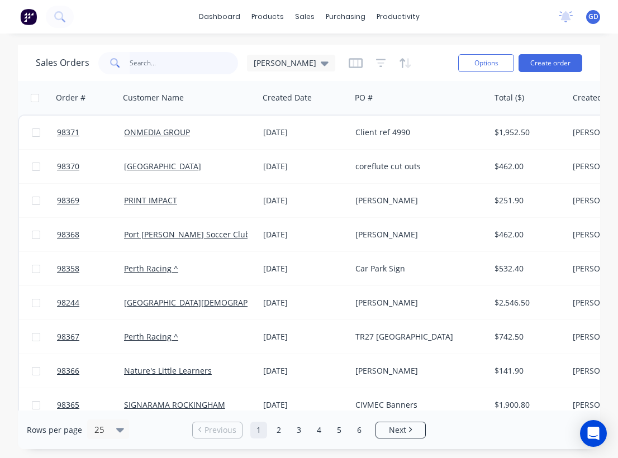
click at [157, 60] on input "text" at bounding box center [184, 63] width 109 height 22
type input "[PERSON_NAME]"
